Goal: Information Seeking & Learning: Learn about a topic

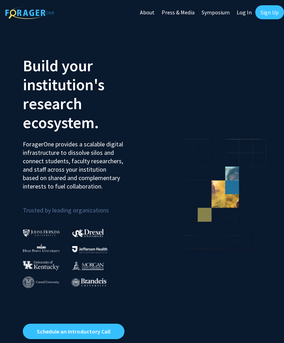
click at [246, 12] on link "Log In" at bounding box center [244, 12] width 22 height 25
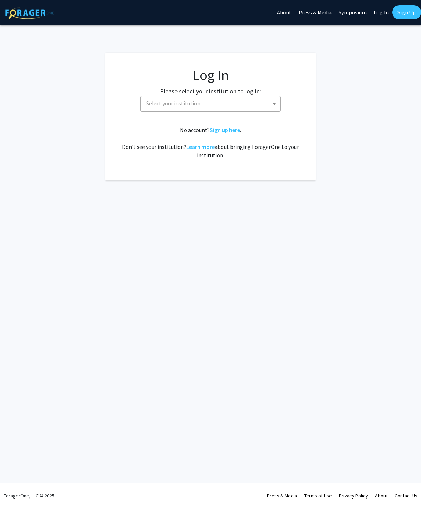
click at [269, 98] on span "Select your institution" at bounding box center [211, 103] width 137 height 14
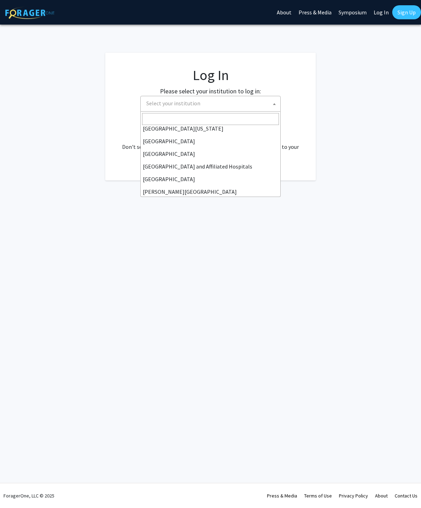
scroll to position [80, 0]
select select "2"
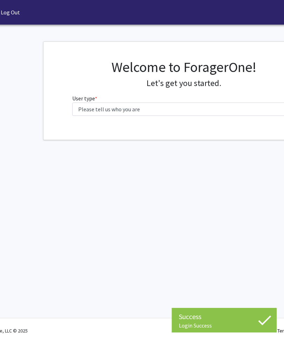
scroll to position [0, 28]
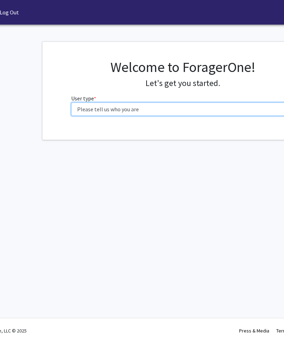
click at [157, 108] on select "Please tell us who you are Undergraduate Student Master's Student Doctoral Cand…" at bounding box center [182, 108] width 223 height 13
select select "1: undergrad"
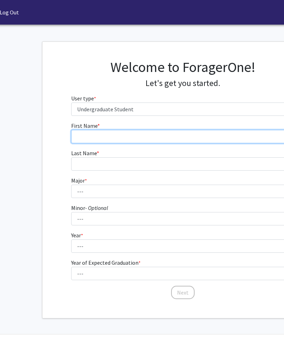
click at [122, 130] on input "First Name * required" at bounding box center [182, 136] width 223 height 13
type input "Tinamarie"
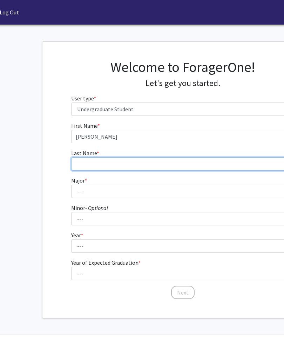
click at [133, 159] on input "Last Name * required" at bounding box center [182, 163] width 223 height 13
type input "Dutton"
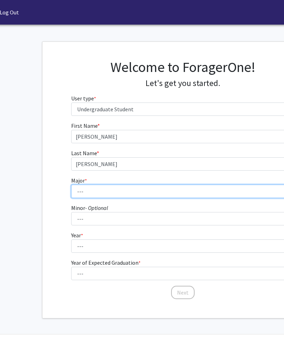
click at [133, 196] on select "--- Accounting Actuarial Science Advertising, Public Relations, and Strategic C…" at bounding box center [182, 191] width 223 height 13
select select "55: 204"
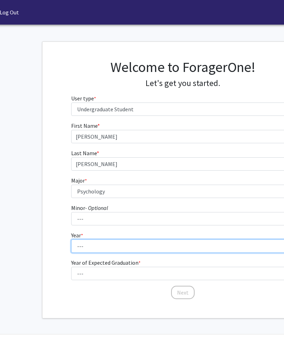
click at [127, 246] on select "--- First-year Sophomore Junior Senior Postbaccalaureate Certificate" at bounding box center [182, 245] width 223 height 13
select select "1: first-year"
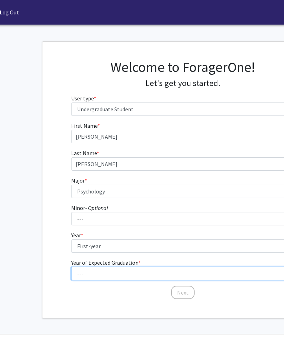
click at [134, 271] on select "--- 2025 2026 2027 2028 2029 2030 2031 2032 2033 2034" at bounding box center [182, 273] width 223 height 13
select select "5: 2029"
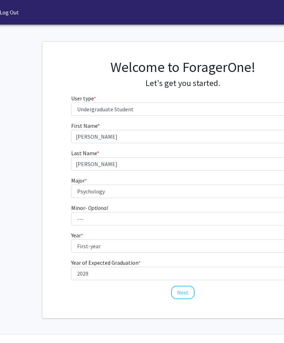
click at [181, 290] on button "Next" at bounding box center [183, 292] width 24 height 13
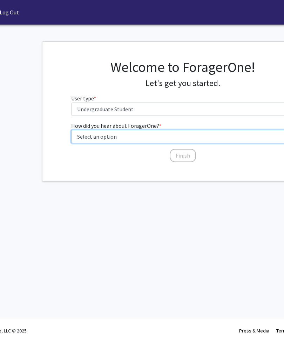
click at [151, 138] on select "Select an option Peer/student recommendation Faculty/staff recommendation Unive…" at bounding box center [182, 136] width 223 height 13
select select "2: faculty_recommendation"
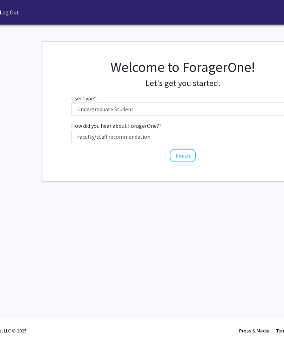
click at [185, 157] on button "Finish" at bounding box center [183, 155] width 26 height 13
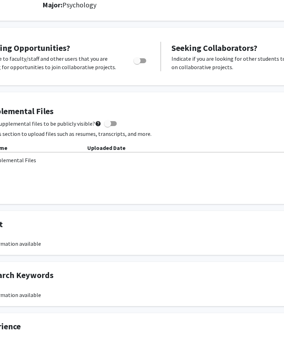
scroll to position [104, 50]
click at [181, 164] on div "Supplemental Files Allow supplemental files to be publicly visible? help Use th…" at bounding box center [161, 148] width 358 height 83
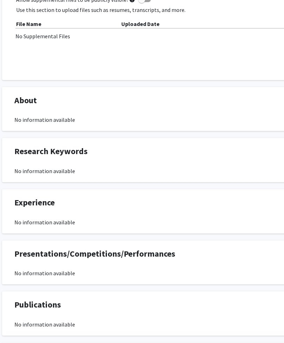
scroll to position [228, 15]
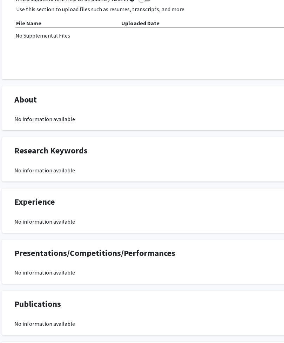
click at [155, 254] on span "Presentations/Competitions/Performances" at bounding box center [95, 253] width 161 height 13
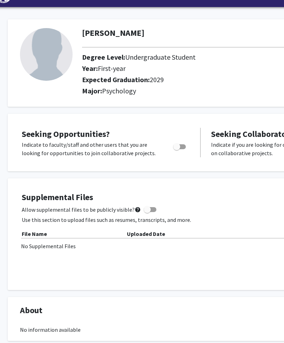
scroll to position [0, 10]
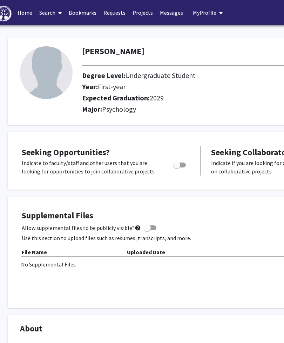
click at [137, 19] on link "Projects" at bounding box center [142, 12] width 27 height 25
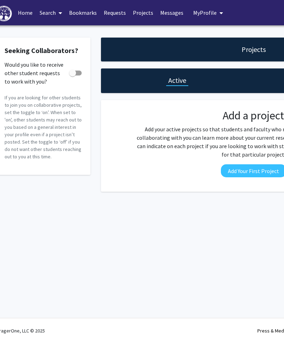
scroll to position [0, 11]
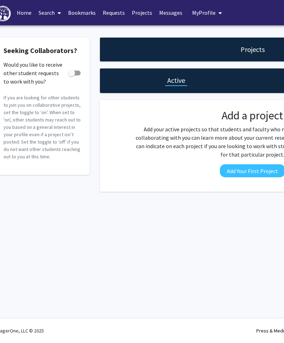
click at [139, 12] on link "Projects" at bounding box center [141, 12] width 27 height 25
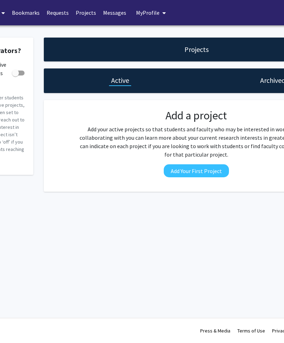
scroll to position [0, 0]
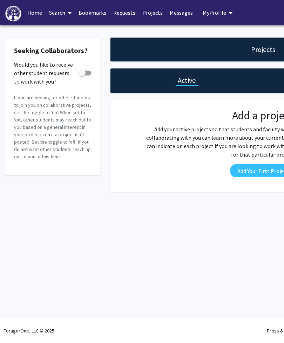
click at [218, 13] on span "My Profile" at bounding box center [215, 12] width 24 height 7
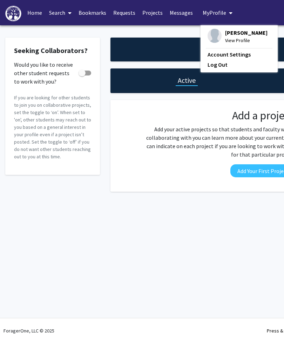
click at [216, 13] on span "My Profile" at bounding box center [215, 12] width 24 height 7
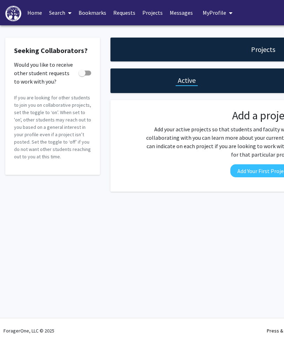
click at [32, 13] on link "Home" at bounding box center [35, 12] width 22 height 25
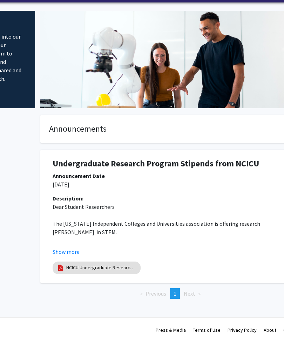
scroll to position [21, 111]
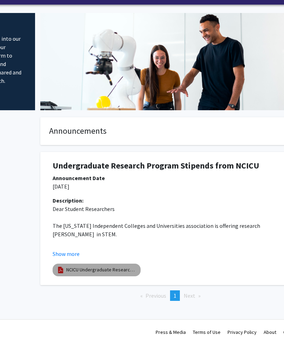
click at [113, 271] on link "NCICU Undergraduate Research Program - Application Form - 2021-2022" at bounding box center [101, 269] width 70 height 7
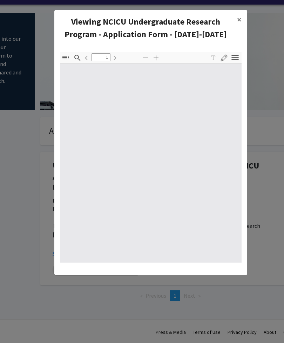
type input "0"
click at [215, 214] on div at bounding box center [151, 169] width 182 height 188
click at [241, 21] on span "×" at bounding box center [239, 19] width 5 height 11
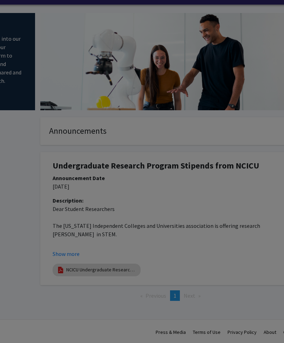
click at [238, 22] on div at bounding box center [151, 102] width 182 height 188
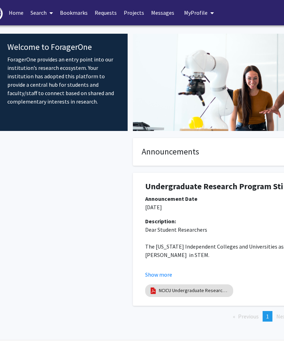
scroll to position [0, 18]
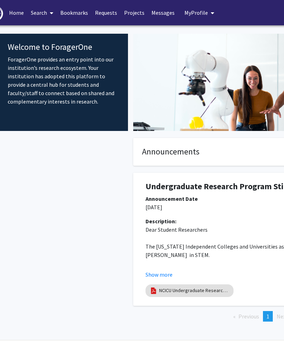
click at [48, 12] on span at bounding box center [50, 13] width 6 height 25
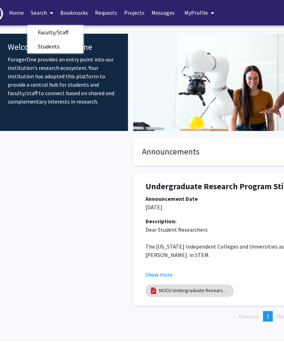
click at [85, 15] on link "Bookmarks" at bounding box center [74, 12] width 35 height 25
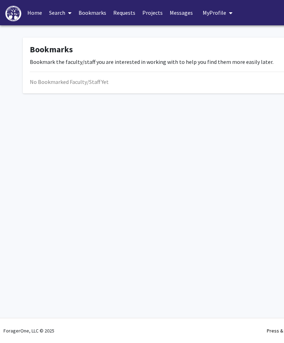
click at [94, 16] on link "Bookmarks" at bounding box center [92, 12] width 35 height 25
click at [128, 15] on link "Requests" at bounding box center [124, 12] width 29 height 25
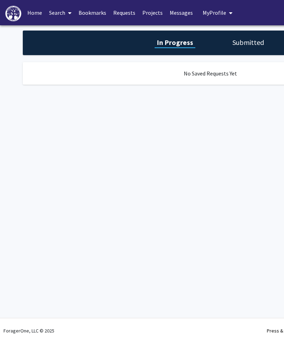
click at [186, 41] on h1 "In Progress" at bounding box center [175, 43] width 41 height 10
click at [151, 11] on link "Projects" at bounding box center [152, 12] width 27 height 25
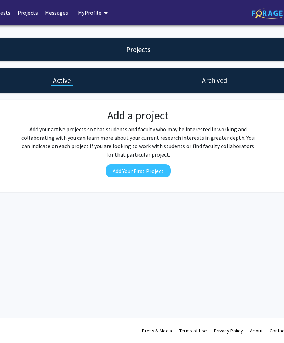
scroll to position [0, 137]
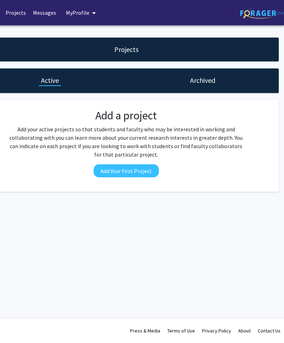
click at [171, 159] on div "Add a project Add your active projects so that students and faculty who may be …" at bounding box center [126, 146] width 248 height 74
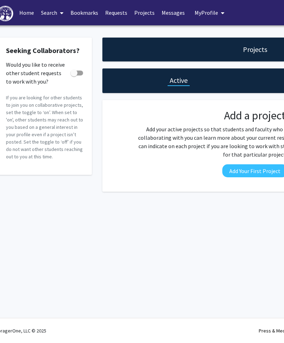
scroll to position [0, 0]
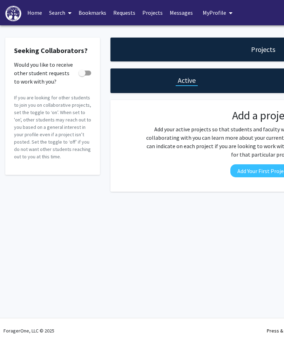
click at [33, 13] on link "Home" at bounding box center [35, 12] width 22 height 25
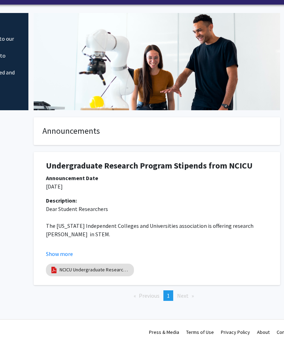
scroll to position [21, 118]
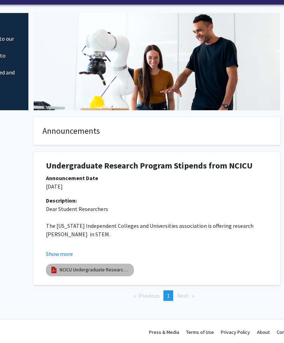
click at [93, 268] on link "NCICU Undergraduate Research Program - Application Form - 2021-2022" at bounding box center [95, 269] width 70 height 7
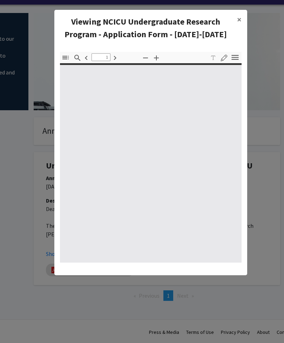
type input "0"
click at [192, 191] on div at bounding box center [151, 163] width 182 height 197
click at [65, 58] on icon "button" at bounding box center [65, 58] width 6 height 4
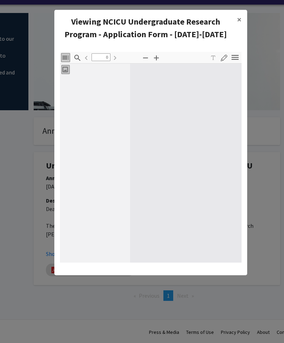
click at [158, 58] on icon "button" at bounding box center [156, 58] width 8 height 8
click at [67, 73] on button "Thumbnails" at bounding box center [65, 69] width 8 height 9
click at [67, 60] on icon "button" at bounding box center [65, 57] width 8 height 8
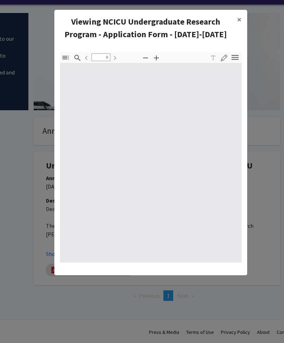
click at [209, 148] on div at bounding box center [151, 162] width 182 height 199
click at [202, 149] on div at bounding box center [151, 162] width 182 height 199
click at [202, 157] on div at bounding box center [151, 162] width 182 height 199
click at [234, 60] on icon "button" at bounding box center [234, 57] width 9 height 9
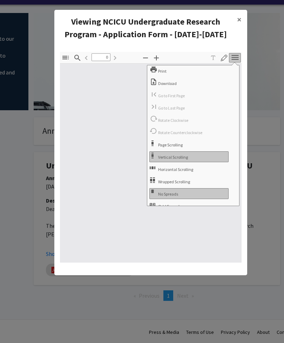
click at [259, 140] on modal-container "Viewing NCICU Undergraduate Research Program - Application Form - 2021-2022 × T…" at bounding box center [142, 171] width 284 height 343
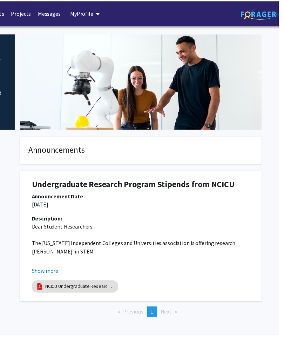
scroll to position [2, 136]
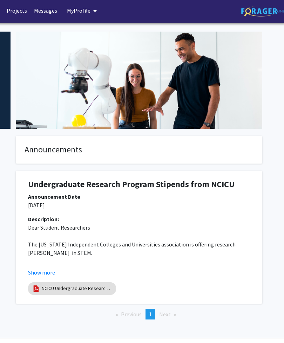
click at [168, 310] on span "Next page" at bounding box center [165, 313] width 12 height 7
click at [45, 288] on link "NCICU Undergraduate Research Program - Application Form - 2021-2022" at bounding box center [77, 288] width 70 height 7
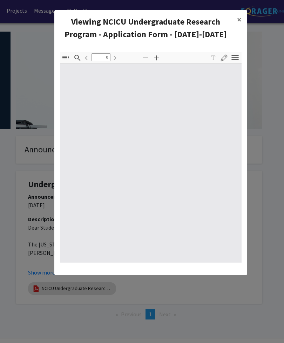
click at [108, 257] on div at bounding box center [151, 163] width 182 height 197
click at [118, 247] on div at bounding box center [151, 163] width 182 height 197
click at [108, 54] on input "0" at bounding box center [101, 57] width 19 height 8
click at [93, 63] on pdf-paging-area "Go to First Page Previous 0 of 0 Next Go to Last Page" at bounding box center [100, 58] width 35 height 12
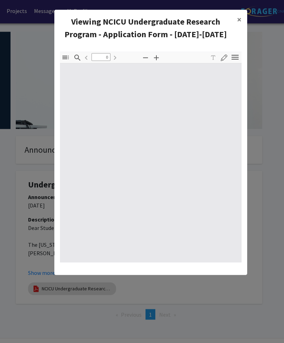
click at [115, 63] on div "Next Go to Last Page" at bounding box center [115, 58] width 8 height 12
click at [107, 60] on input "0" at bounding box center [101, 57] width 19 height 8
type input "1"
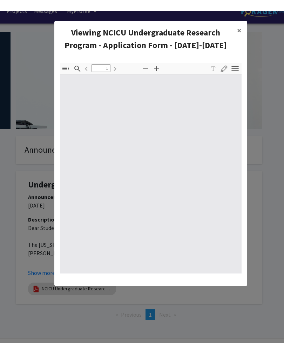
scroll to position [0, 136]
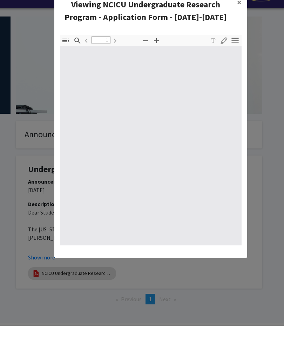
click at [238, 53] on icon "button" at bounding box center [234, 57] width 9 height 9
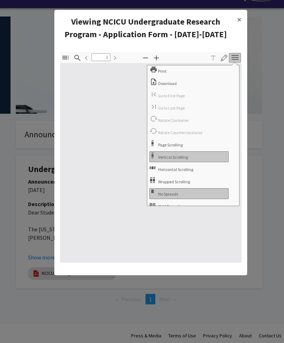
scroll to position [0, 0]
click at [238, 18] on span "×" at bounding box center [239, 19] width 5 height 11
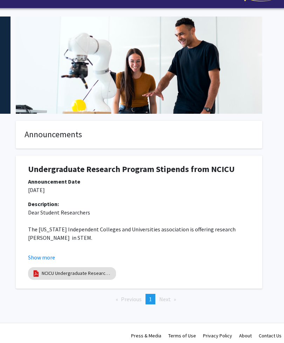
scroll to position [21, 136]
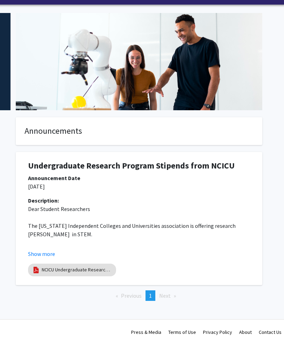
click at [44, 255] on button "Show more" at bounding box center [41, 253] width 27 height 8
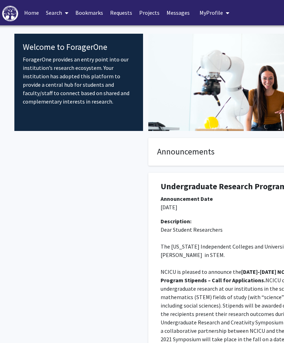
scroll to position [0, 4]
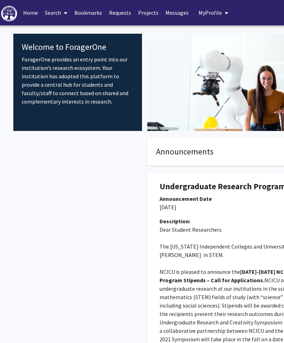
click at [150, 17] on link "Projects" at bounding box center [148, 12] width 27 height 25
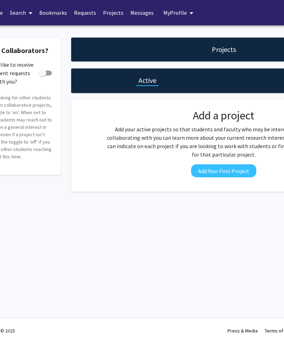
scroll to position [0, 39]
click at [89, 12] on link "Requests" at bounding box center [85, 12] width 29 height 25
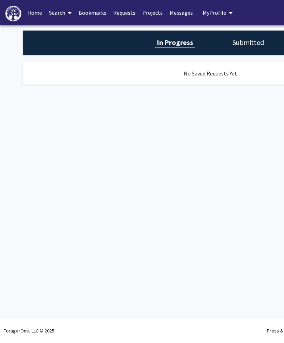
click at [181, 46] on h1 "In Progress" at bounding box center [175, 43] width 41 height 10
click at [251, 44] on h1 "Submitted" at bounding box center [248, 43] width 36 height 10
click at [98, 13] on link "Bookmarks" at bounding box center [92, 12] width 35 height 25
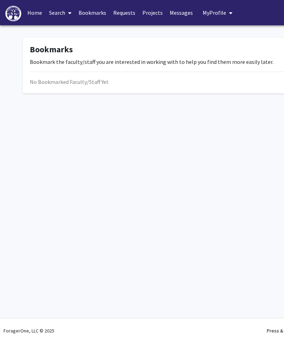
click at [62, 14] on link "Search" at bounding box center [60, 12] width 29 height 25
click at [72, 44] on span "Students" at bounding box center [67, 46] width 43 height 14
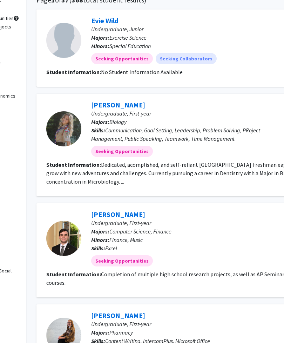
scroll to position [62, 74]
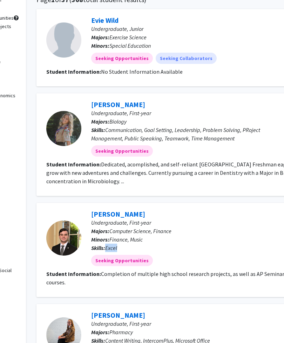
click at [258, 221] on p "Undergraduate, First-year" at bounding box center [188, 222] width 195 height 8
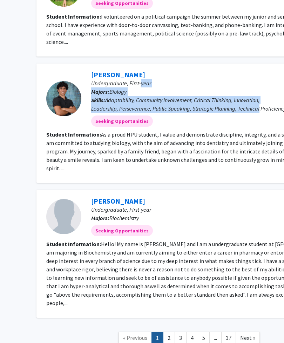
scroll to position [883, 74]
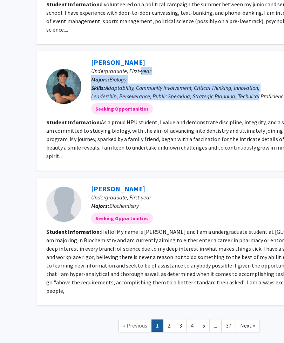
click at [169, 319] on link "2" at bounding box center [169, 325] width 12 height 12
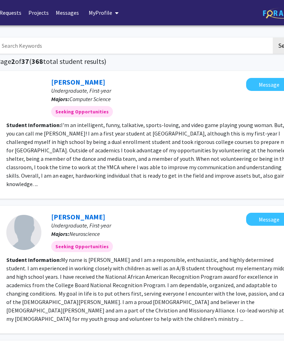
scroll to position [0, 113]
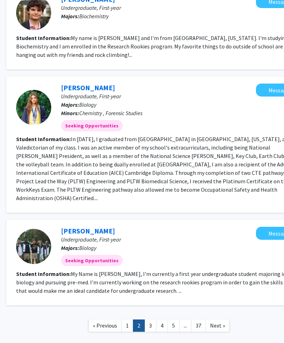
click at [150, 319] on link "3" at bounding box center [151, 325] width 12 height 12
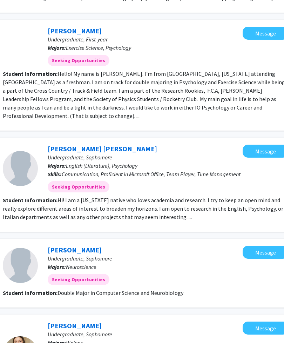
scroll to position [275, 118]
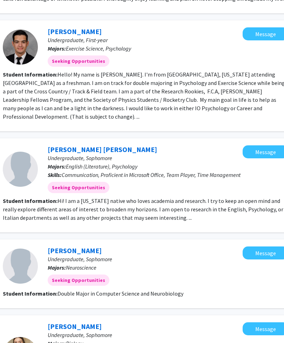
click at [175, 203] on fg-read-more "Hi! I am a New Jersey native who loves academia and research. I try to keep an …" at bounding box center [143, 209] width 281 height 24
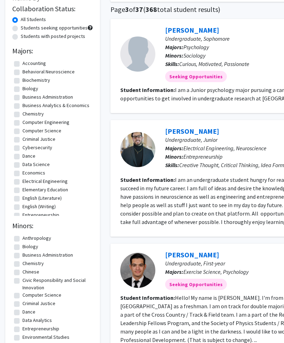
scroll to position [0, 0]
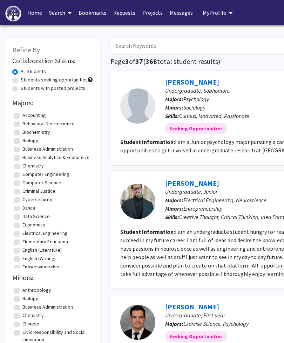
click at [67, 60] on h2 "Collaboration Status:" at bounding box center [52, 60] width 81 height 8
click at [151, 17] on link "Projects" at bounding box center [152, 12] width 27 height 25
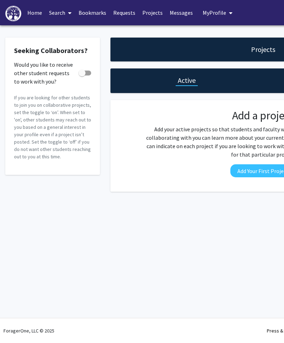
click at [120, 15] on link "Requests" at bounding box center [124, 12] width 29 height 25
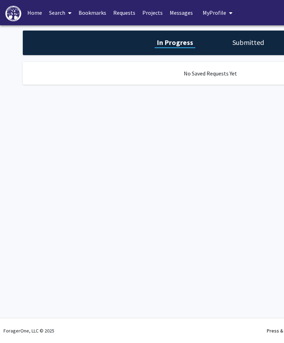
click at [155, 17] on link "Projects" at bounding box center [152, 12] width 27 height 25
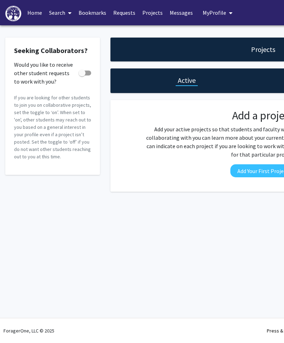
click at [95, 16] on link "Bookmarks" at bounding box center [92, 12] width 35 height 25
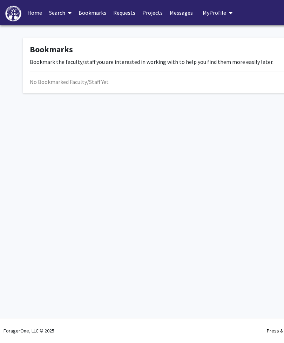
click at [62, 14] on link "Search" at bounding box center [60, 12] width 29 height 25
click at [82, 34] on span "Faculty/Staff" at bounding box center [72, 32] width 52 height 14
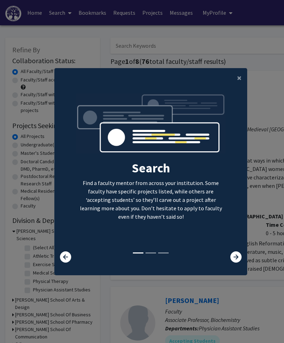
click at [241, 262] on icon at bounding box center [235, 256] width 11 height 11
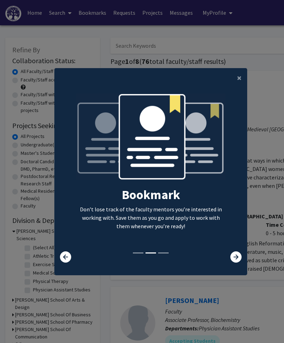
click at [234, 262] on icon at bounding box center [235, 256] width 11 height 11
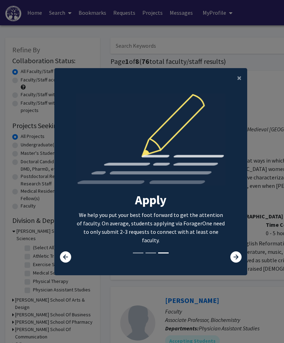
click at [235, 262] on icon at bounding box center [235, 256] width 11 height 11
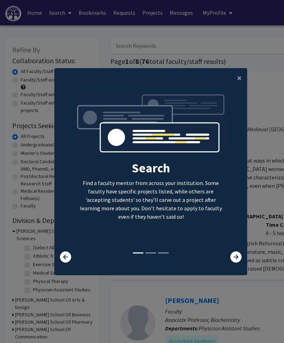
click at [233, 262] on icon at bounding box center [235, 256] width 11 height 11
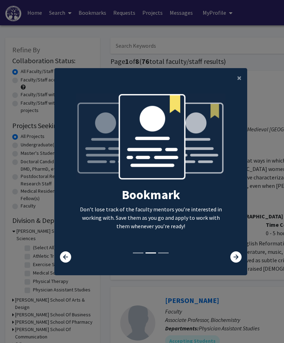
click at [241, 83] on span "×" at bounding box center [239, 77] width 5 height 11
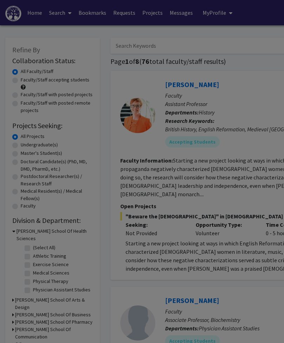
click at [235, 93] on div "Search Find a faculty mentor from across your institution. Some faculty have sp…" at bounding box center [151, 91] width 192 height 158
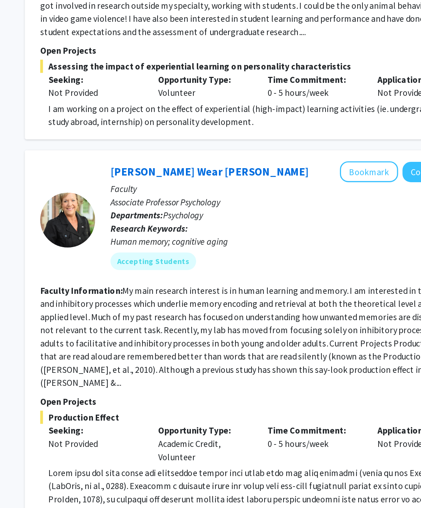
scroll to position [1453, 0]
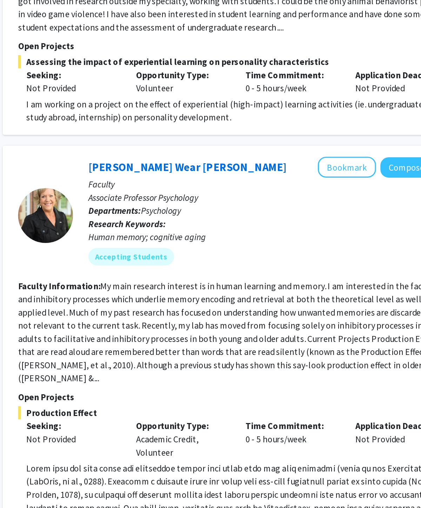
click at [235, 342] on div "Show more" at bounding box center [266, 506] width 280 height 8
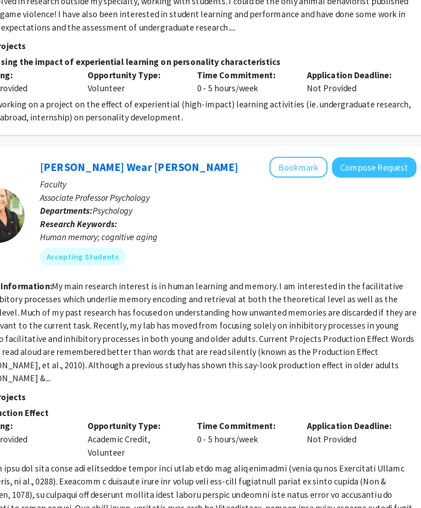
click at [213, 342] on p at bounding box center [266, 499] width 280 height 84
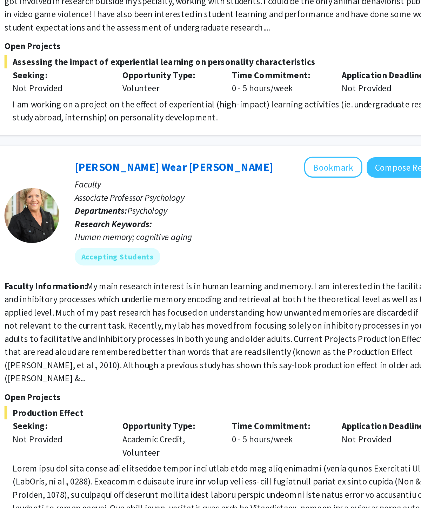
click at [126, 342] on button "Show more" at bounding box center [139, 506] width 27 height 8
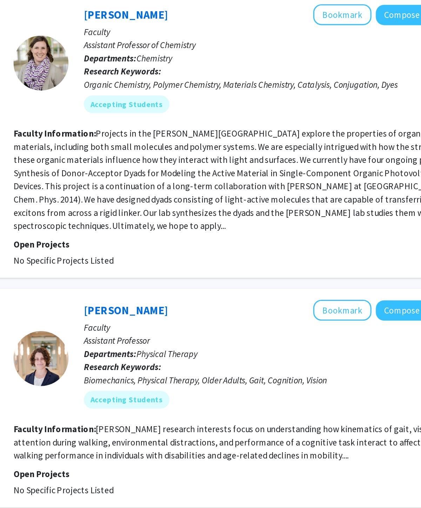
scroll to position [2330, 0]
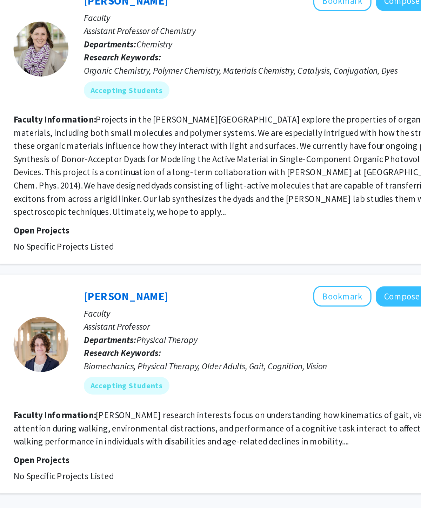
click at [239, 342] on link "2" at bounding box center [245, 497] width 12 height 12
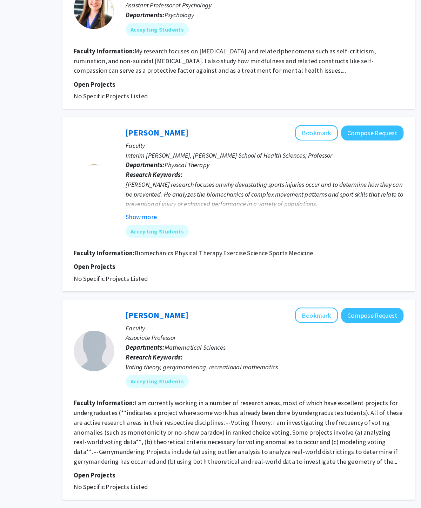
scroll to position [1208, 0]
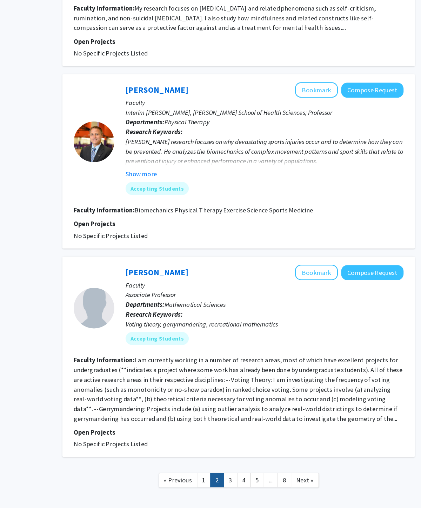
click at [250, 342] on link "3" at bounding box center [256, 455] width 12 height 12
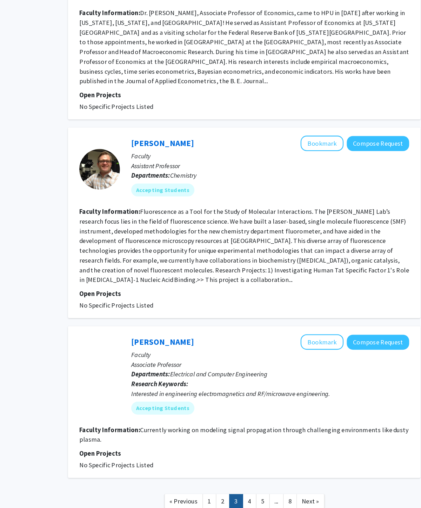
scroll to position [1301, 0]
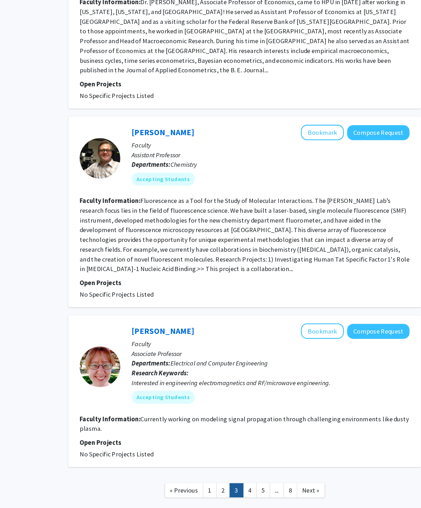
click at [262, 342] on link "4" at bounding box center [268, 463] width 12 height 12
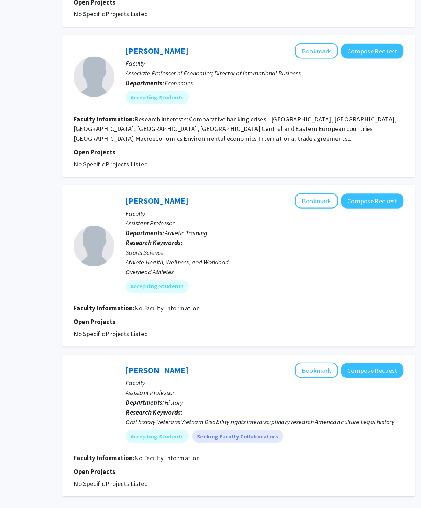
scroll to position [1098, 0]
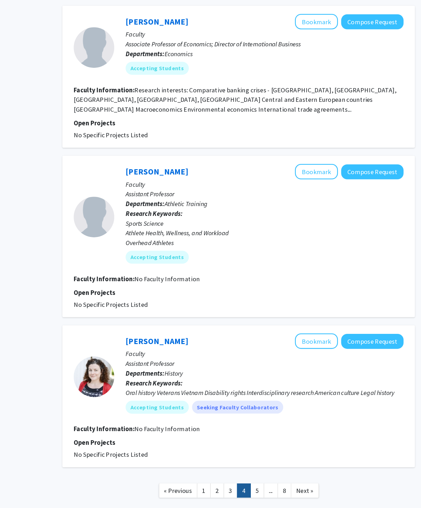
click at [273, 342] on link "5" at bounding box center [279, 463] width 12 height 12
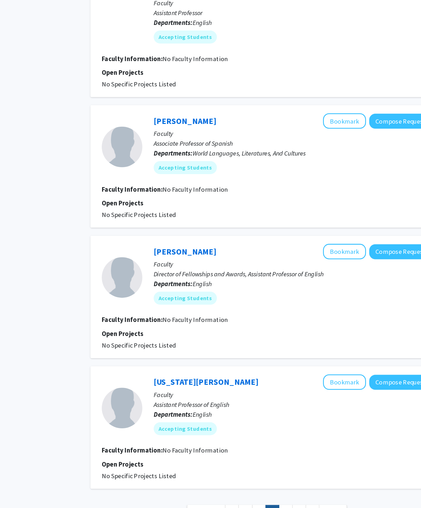
scroll to position [767, 0]
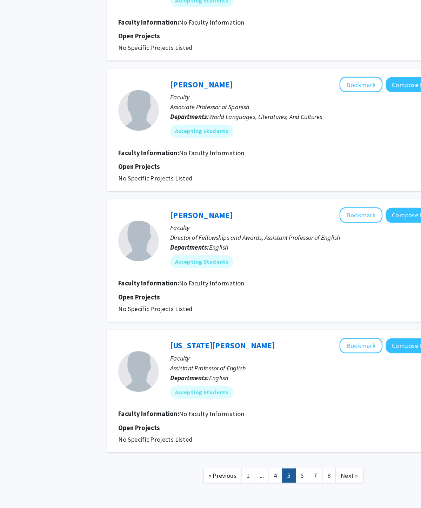
click at [274, 342] on link "6" at bounding box center [280, 450] width 12 height 12
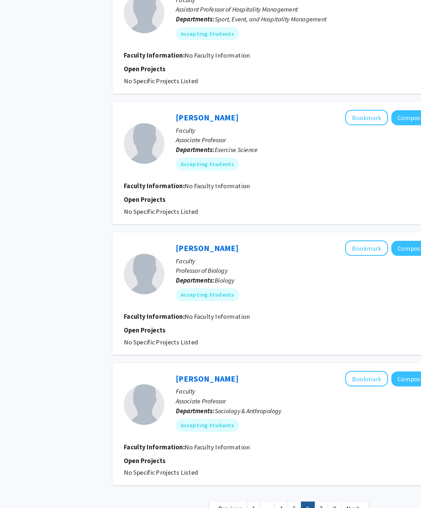
scroll to position [759, 0]
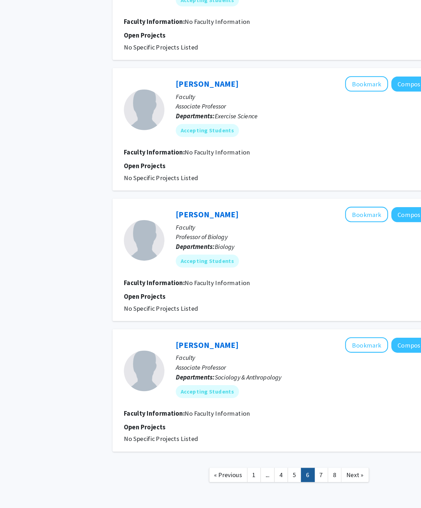
click at [284, 342] on link "7" at bounding box center [291, 450] width 12 height 12
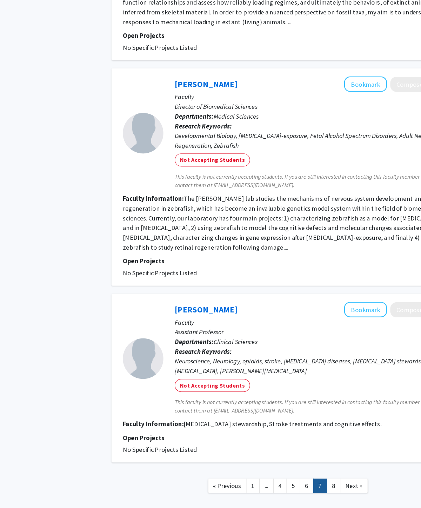
scroll to position [1205, 0]
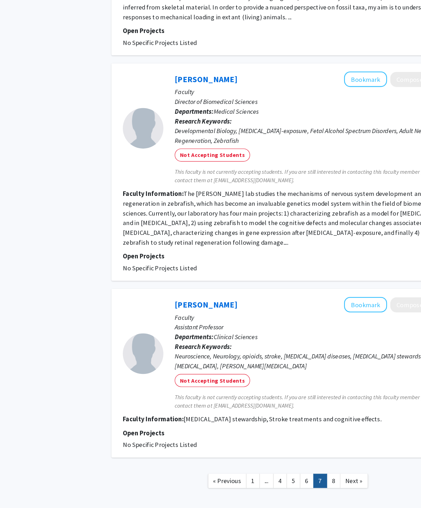
click at [239, 342] on link "..." at bounding box center [245, 455] width 12 height 12
click at [250, 342] on link "4" at bounding box center [256, 455] width 12 height 12
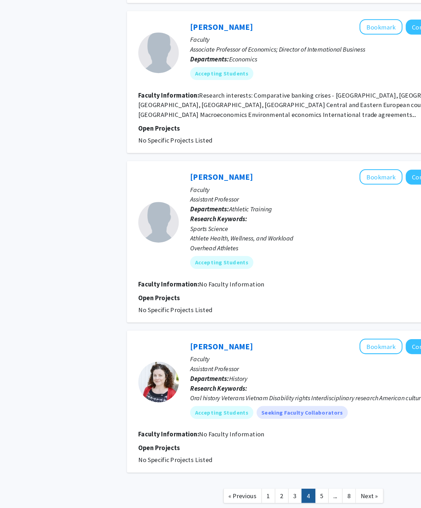
scroll to position [1098, 0]
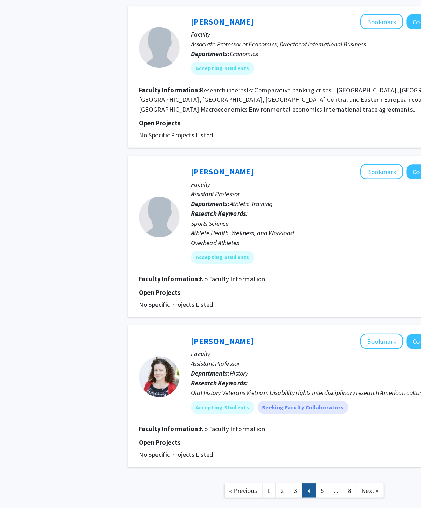
click at [247, 342] on link "2" at bounding box center [245, 463] width 12 height 12
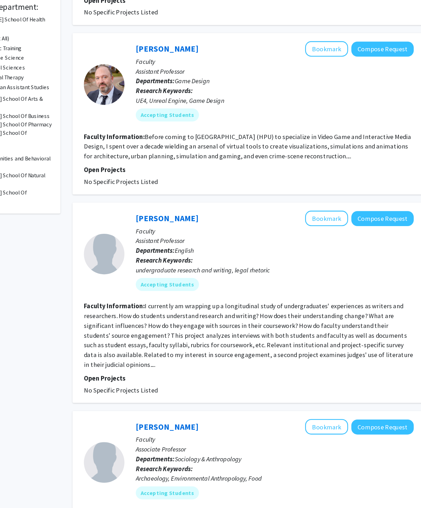
scroll to position [175, 0]
click at [194, 342] on section "Open Projects No Specific Projects Listed" at bounding box center [263, 371] width 286 height 19
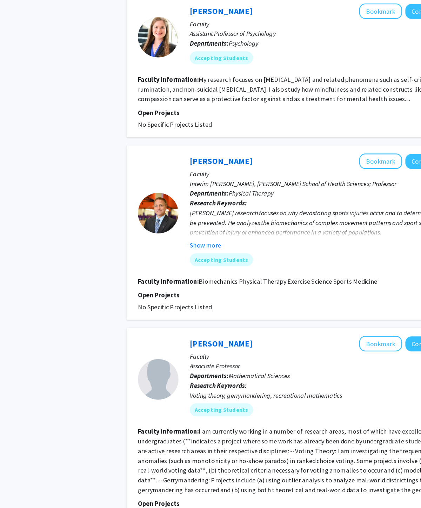
scroll to position [1208, 0]
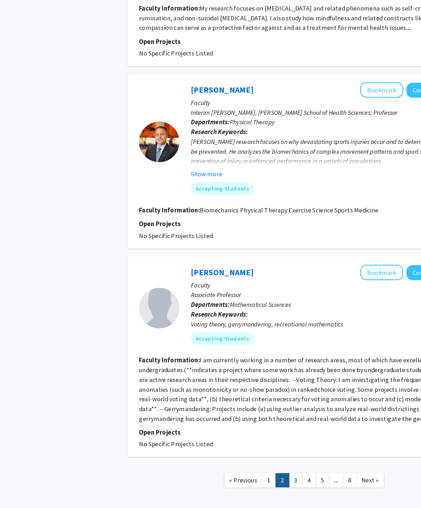
click at [257, 342] on link "3" at bounding box center [256, 455] width 12 height 12
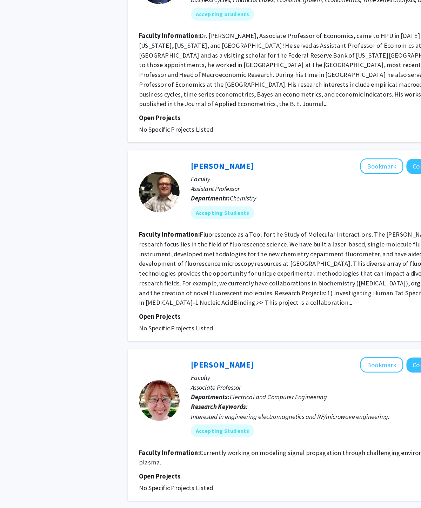
scroll to position [1301, 0]
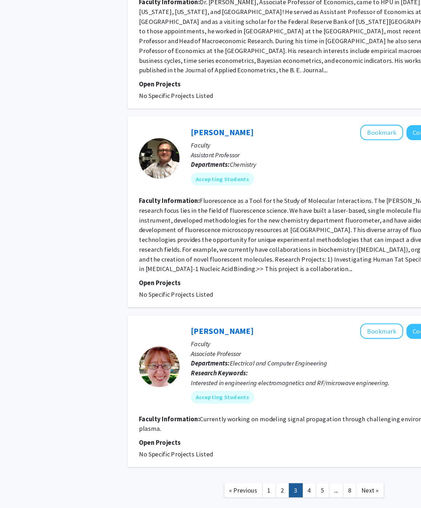
click at [284, 342] on link "8" at bounding box center [303, 463] width 12 height 12
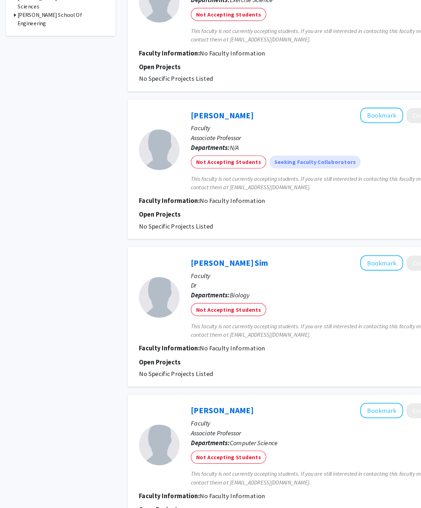
scroll to position [402, 0]
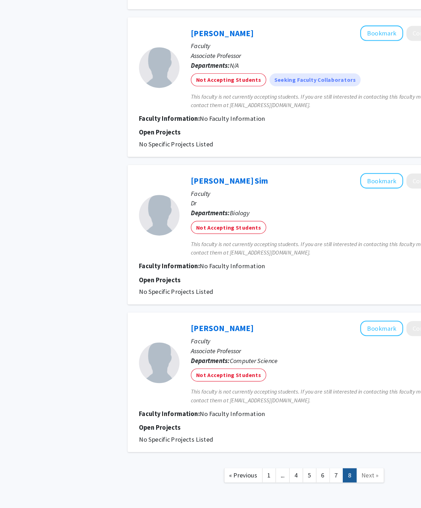
click at [284, 342] on link "7" at bounding box center [291, 450] width 12 height 12
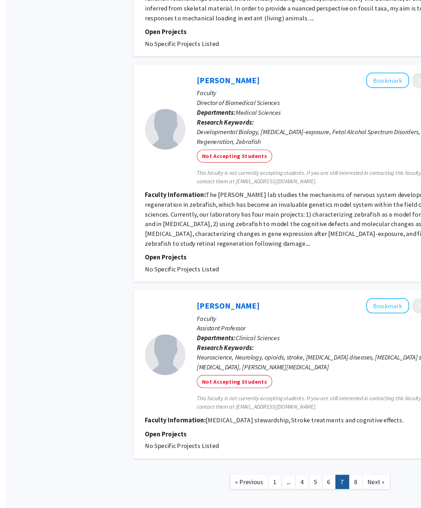
scroll to position [1205, 0]
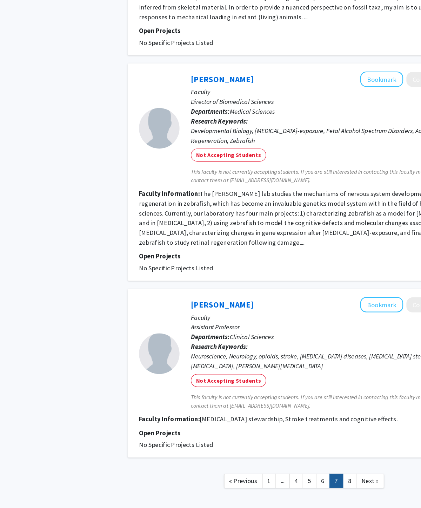
click at [243, 342] on link "..." at bounding box center [245, 455] width 12 height 12
click at [232, 342] on link "1" at bounding box center [233, 455] width 12 height 12
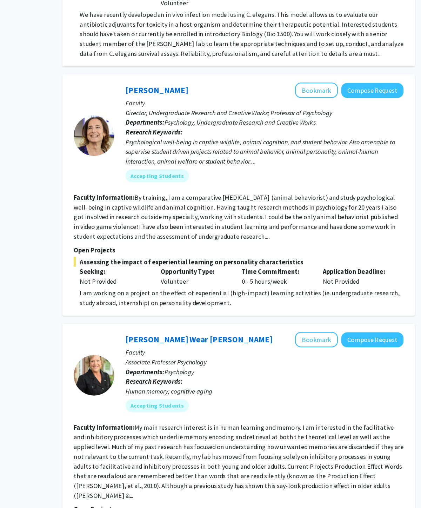
scroll to position [1426, 0]
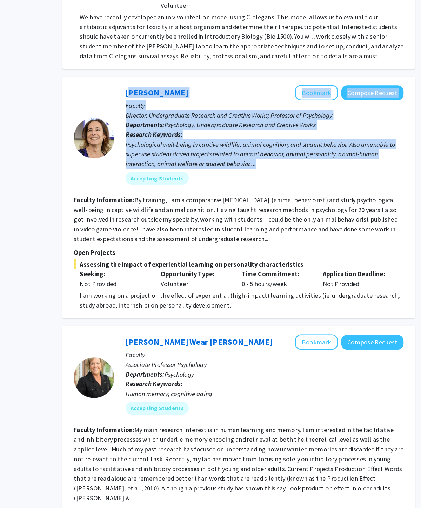
copy div "Joanne Altman Bookmark Compose Request Faculty Director, Undergraduate Research…"
